Goal: Information Seeking & Learning: Learn about a topic

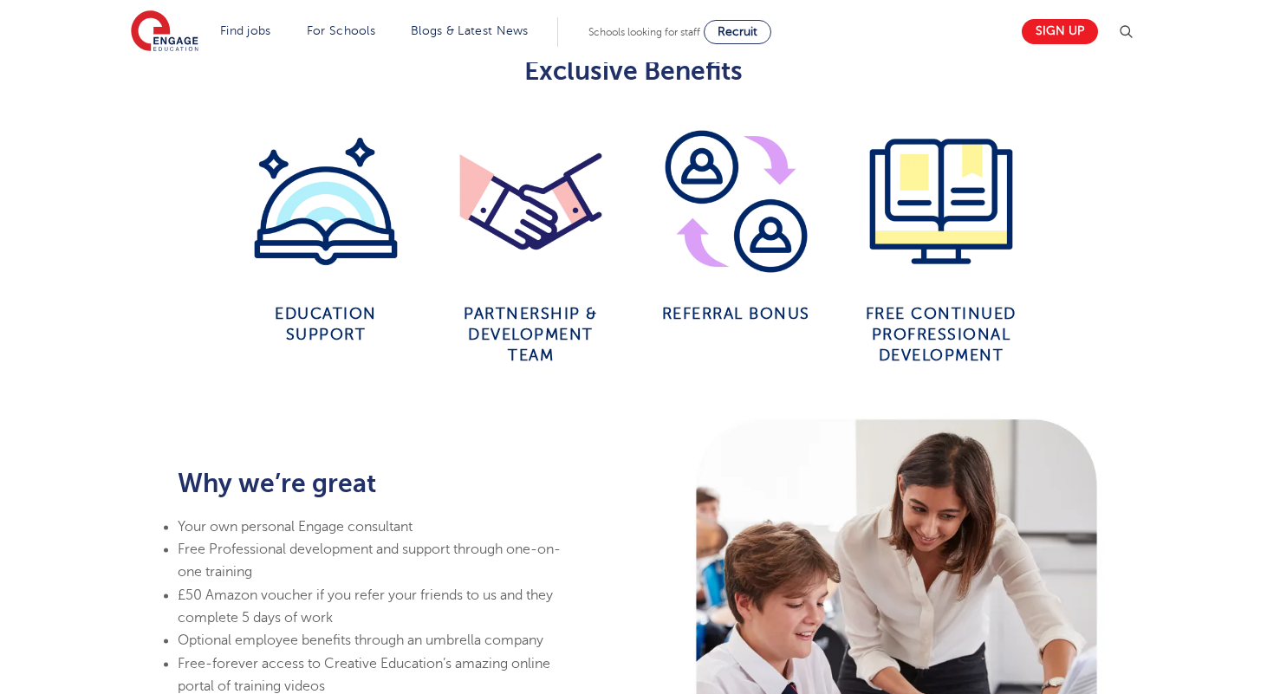
scroll to position [959, 0]
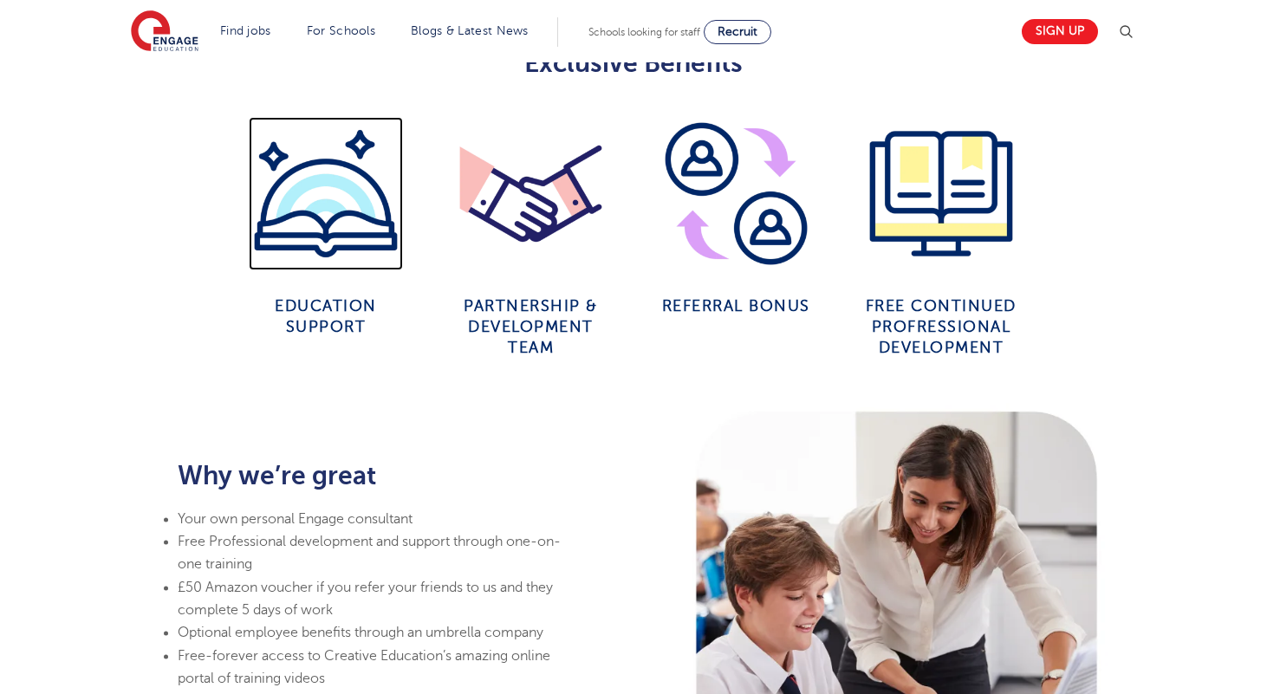
click at [318, 226] on img at bounding box center [325, 193] width 153 height 153
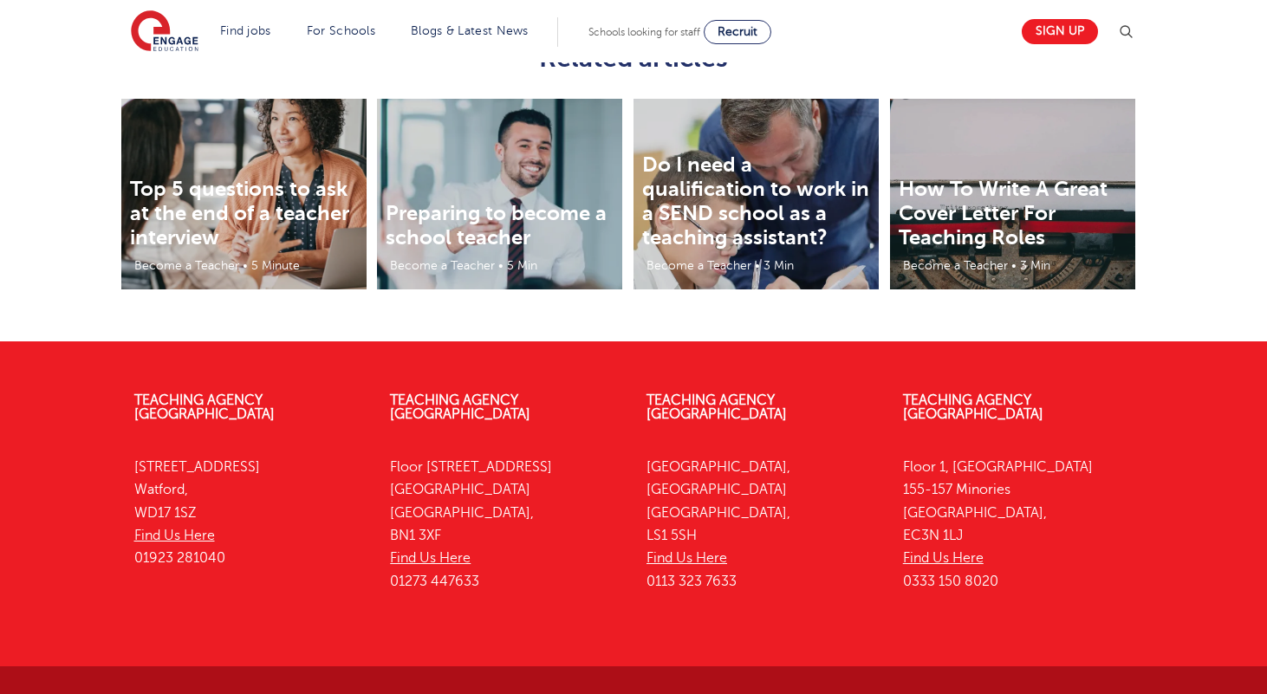
scroll to position [2421, 0]
